Goal: Task Accomplishment & Management: Use online tool/utility

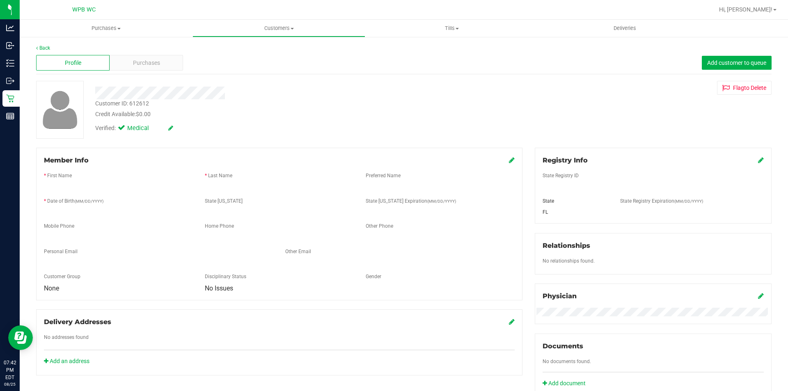
scroll to position [16, 0]
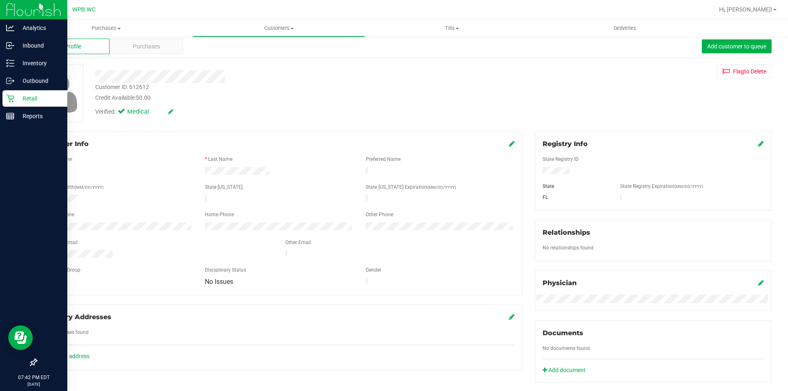
click at [18, 98] on p "Retail" at bounding box center [38, 99] width 49 height 10
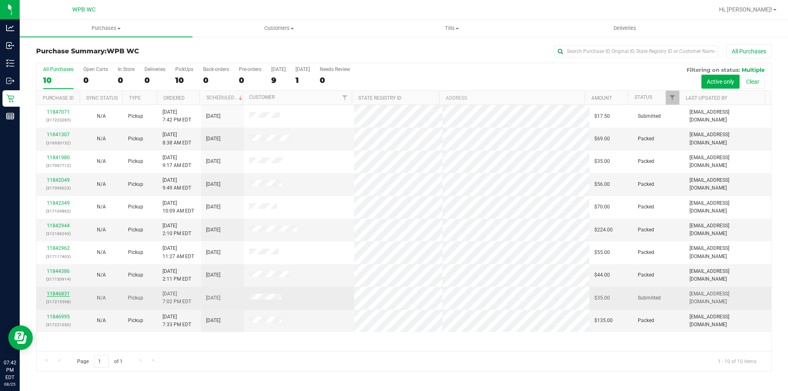
click at [60, 292] on link "11846831" at bounding box center [58, 294] width 23 height 6
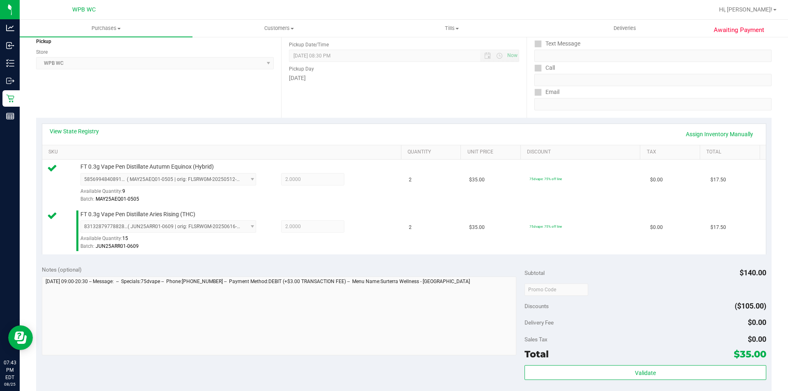
scroll to position [164, 0]
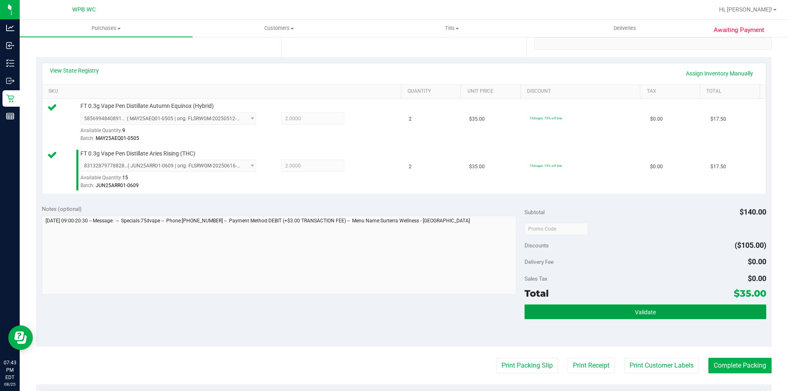
click at [621, 316] on button "Validate" at bounding box center [644, 311] width 241 height 15
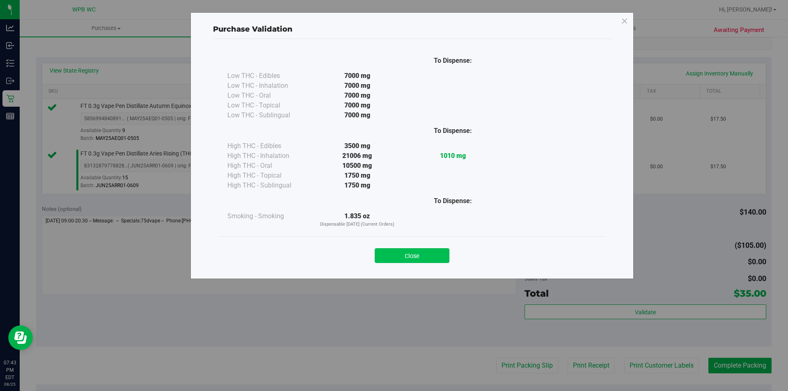
click at [426, 254] on button "Close" at bounding box center [412, 255] width 75 height 15
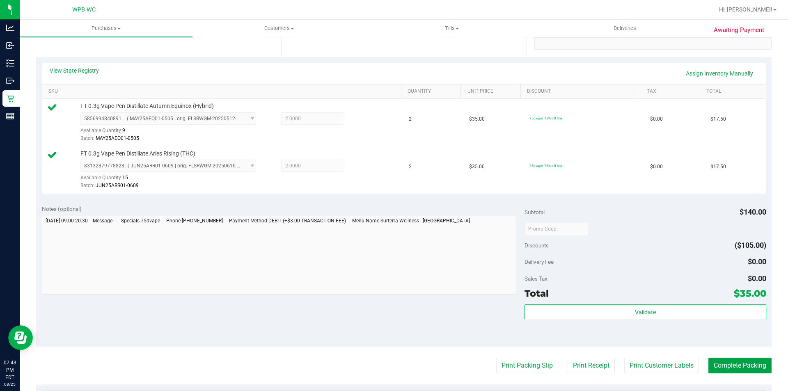
click at [718, 363] on button "Complete Packing" at bounding box center [739, 366] width 63 height 16
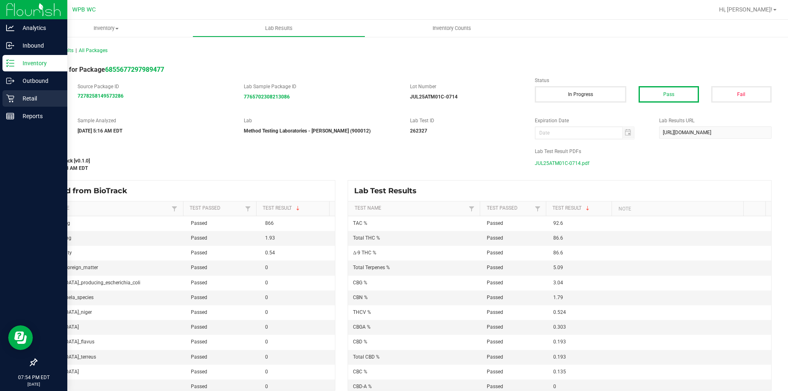
click at [14, 96] on p "Retail" at bounding box center [38, 99] width 49 height 10
